Goal: Task Accomplishment & Management: Manage account settings

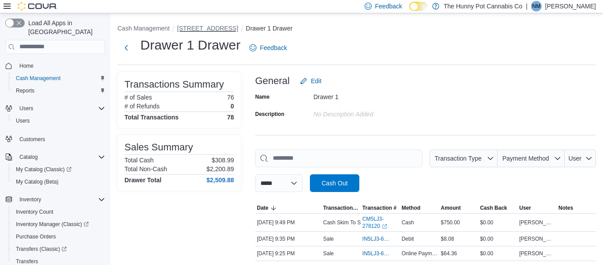
click at [220, 30] on button "[STREET_ADDRESS]" at bounding box center [207, 28] width 61 height 7
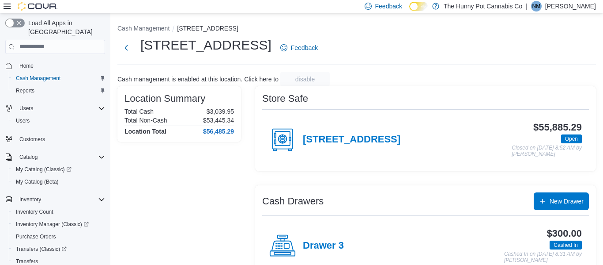
click at [575, 8] on p "[PERSON_NAME]" at bounding box center [571, 6] width 51 height 11
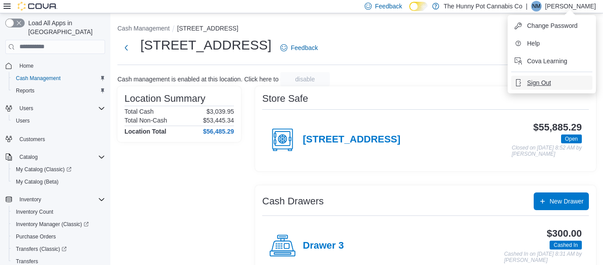
click at [550, 80] on span "Sign Out" at bounding box center [539, 82] width 24 height 9
